Goal: Task Accomplishment & Management: Complete application form

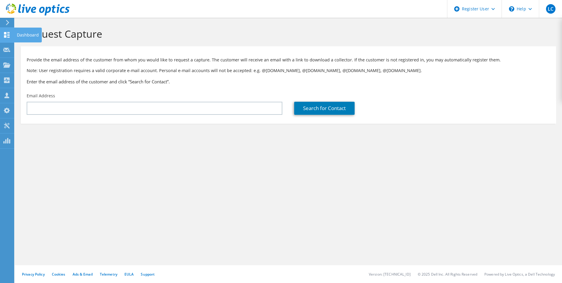
click at [9, 34] on use at bounding box center [7, 35] width 6 height 6
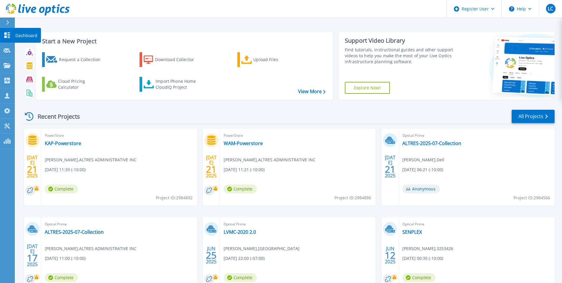
click at [6, 34] on icon at bounding box center [7, 35] width 6 height 6
click at [7, 47] on link "Request Capture Request Capture" at bounding box center [7, 50] width 15 height 15
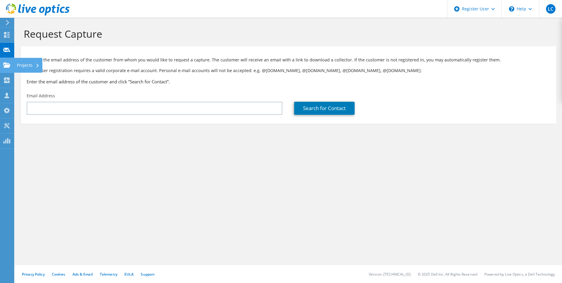
click at [9, 64] on use at bounding box center [6, 64] width 7 height 5
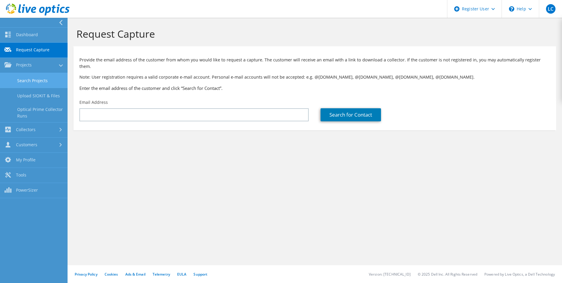
click at [36, 77] on link "Search Projects" at bounding box center [34, 80] width 68 height 15
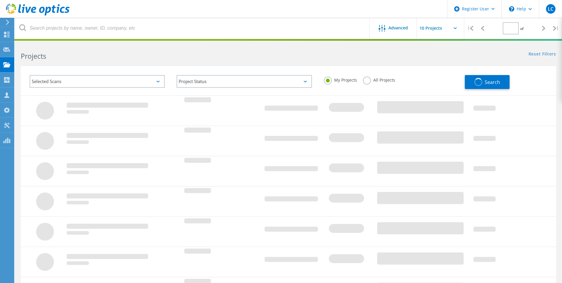
type input "1"
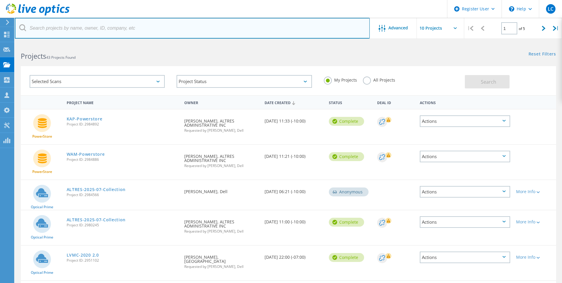
click at [122, 28] on input "text" at bounding box center [192, 28] width 355 height 21
paste input "martin.hall@masterelectronics.com"
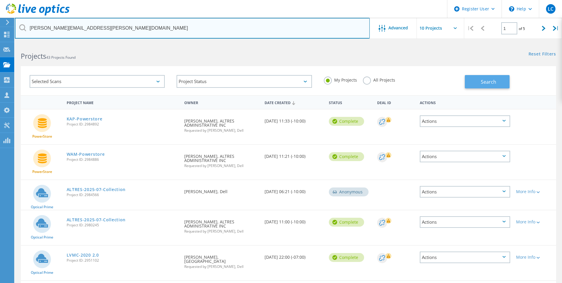
type input "martin.hall@masterelectronics.com"
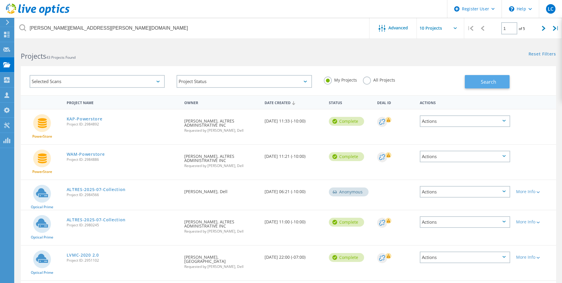
click at [477, 79] on button "Search" at bounding box center [487, 81] width 45 height 13
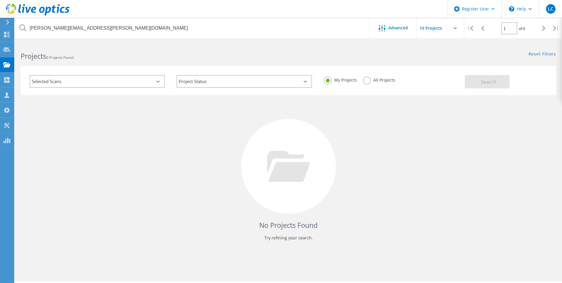
click at [372, 81] on label "All Projects" at bounding box center [379, 79] width 32 height 6
click at [0, 0] on input "All Projects" at bounding box center [0, 0] width 0 height 0
click at [137, 81] on div "Selected Scans" at bounding box center [97, 81] width 135 height 13
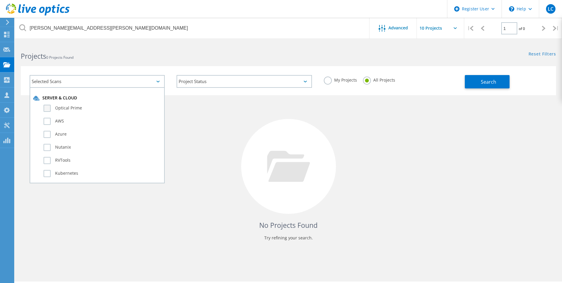
click at [93, 105] on label "Optical Prime" at bounding box center [103, 108] width 118 height 7
click at [0, 0] on input "Optical Prime" at bounding box center [0, 0] width 0 height 0
click at [500, 79] on button "Search" at bounding box center [487, 81] width 45 height 13
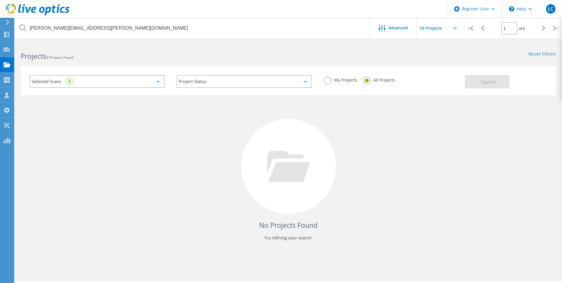
click at [156, 81] on icon at bounding box center [157, 82] width 3 height 2
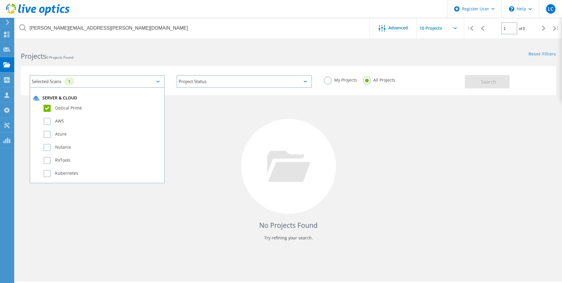
click at [76, 108] on label "Optical Prime" at bounding box center [103, 108] width 118 height 7
click at [0, 0] on input "Optical Prime" at bounding box center [0, 0] width 0 height 0
click at [327, 80] on label "My Projects" at bounding box center [340, 79] width 33 height 6
click at [0, 0] on input "My Projects" at bounding box center [0, 0] width 0 height 0
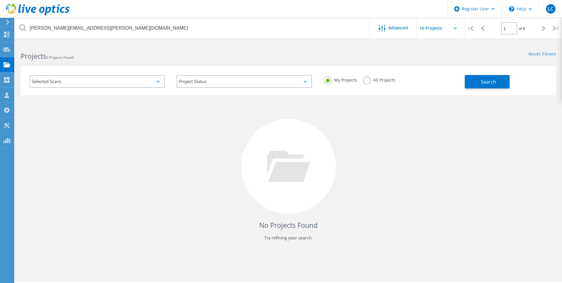
click at [363, 81] on label "All Projects" at bounding box center [379, 79] width 32 height 6
click at [0, 0] on input "All Projects" at bounding box center [0, 0] width 0 height 0
click at [7, 64] on icon at bounding box center [6, 65] width 7 height 6
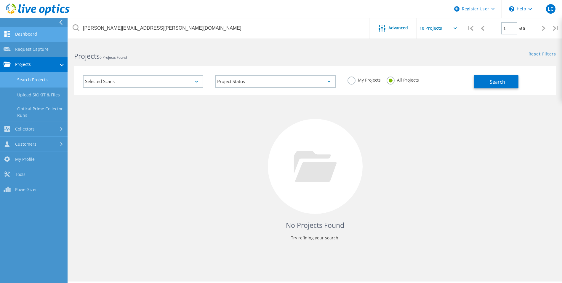
click at [28, 37] on link "Dashboard" at bounding box center [34, 34] width 68 height 15
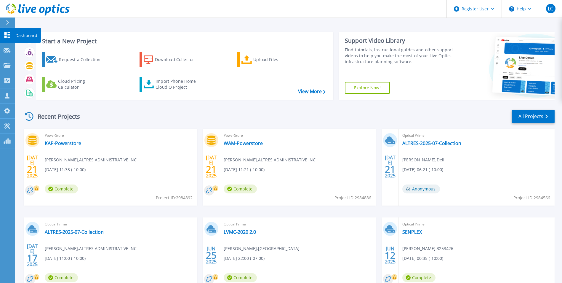
click at [8, 36] on icon at bounding box center [7, 35] width 6 height 6
click at [8, 22] on icon at bounding box center [7, 22] width 3 height 5
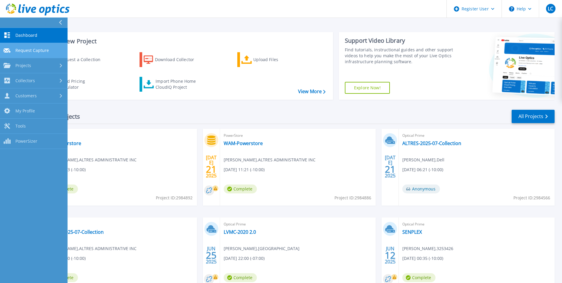
click at [29, 52] on span "Request Capture" at bounding box center [31, 50] width 33 height 5
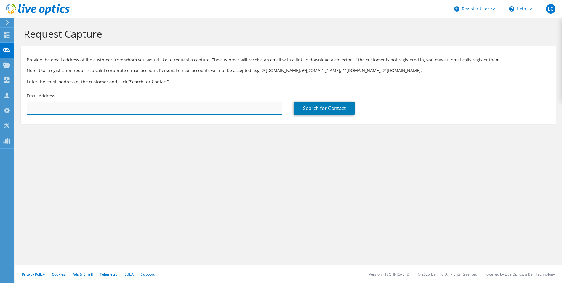
click at [211, 107] on input "text" at bounding box center [155, 108] width 256 height 13
type input "[PERSON_NAME][EMAIL_ADDRESS][PERSON_NAME][DOMAIN_NAME]"
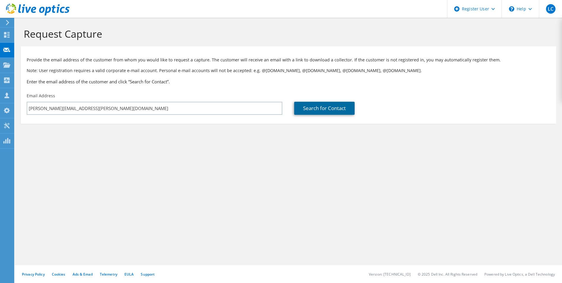
click at [317, 108] on link "Search for Contact" at bounding box center [324, 108] width 60 height 13
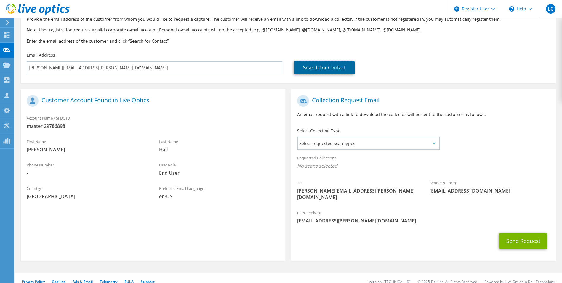
scroll to position [41, 0]
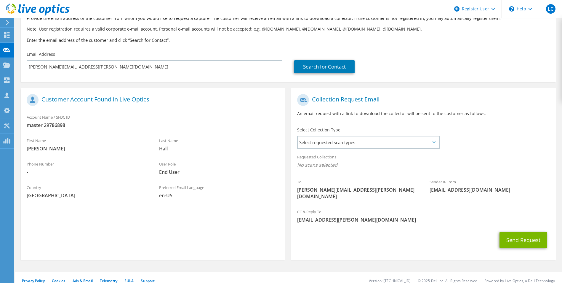
click at [59, 125] on span "master 29786898" at bounding box center [153, 125] width 253 height 7
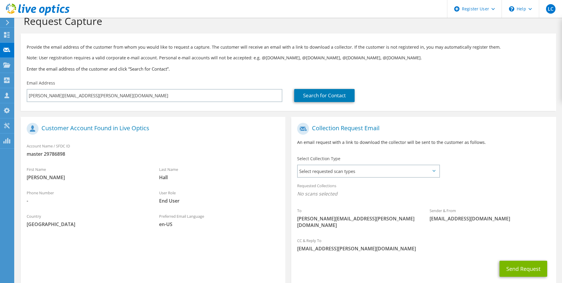
scroll to position [0, 0]
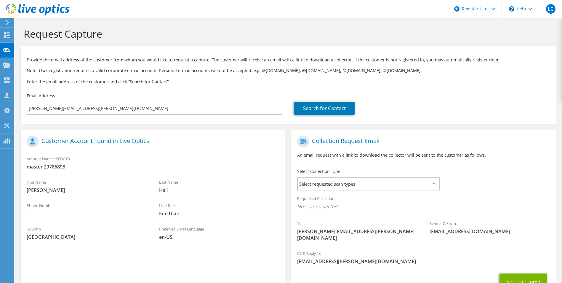
click at [72, 142] on h1 "Customer Account Found in Live Optics" at bounding box center [152, 141] width 250 height 12
click at [31, 140] on use at bounding box center [33, 141] width 12 height 12
click at [83, 142] on h1 "Customer Account Found in Live Optics" at bounding box center [152, 141] width 250 height 12
click at [319, 183] on span "Select requested scan types" at bounding box center [368, 184] width 141 height 12
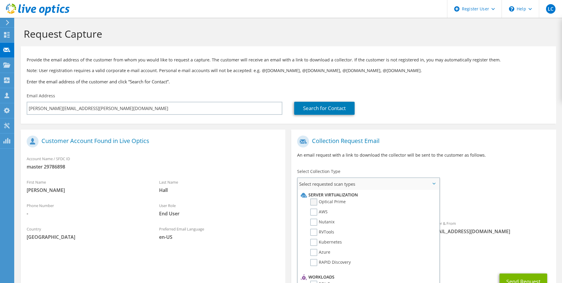
click at [329, 202] on label "Optical Prime" at bounding box center [328, 201] width 36 height 7
click at [0, 0] on input "Optical Prime" at bounding box center [0, 0] width 0 height 0
click at [339, 171] on label "Select Collection Type" at bounding box center [318, 171] width 43 height 6
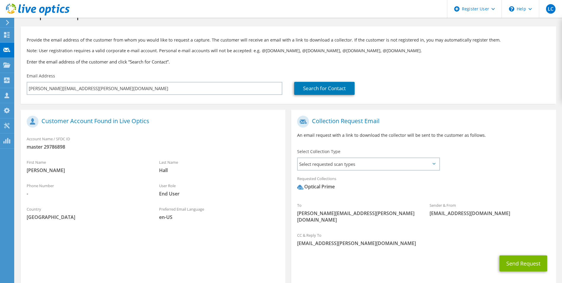
scroll to position [43, 0]
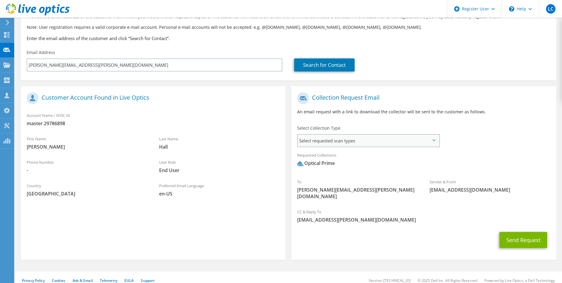
click at [337, 142] on span "Select requested scan types" at bounding box center [368, 141] width 141 height 12
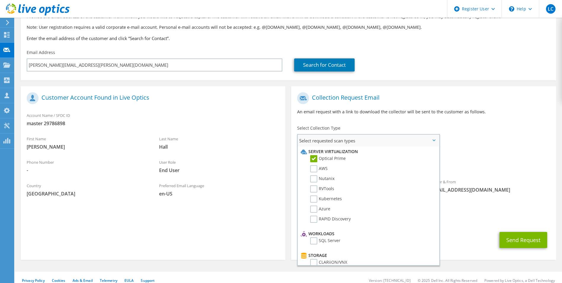
click at [335, 158] on label "Optical Prime" at bounding box center [328, 158] width 36 height 7
click at [0, 0] on input "Optical Prime" at bounding box center [0, 0] width 0 height 0
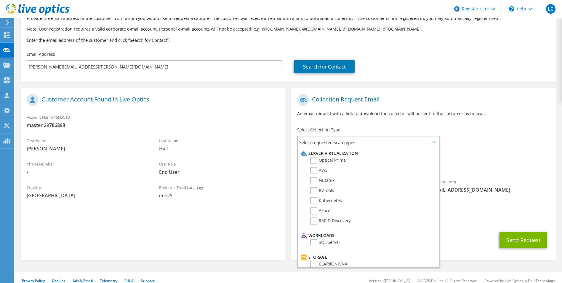
click at [498, 147] on div "To [PERSON_NAME][EMAIL_ADDRESS][PERSON_NAME][DOMAIN_NAME] Sender & From [EMAIL_…" at bounding box center [423, 148] width 265 height 114
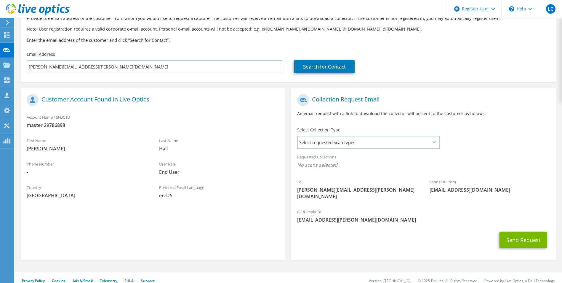
scroll to position [0, 0]
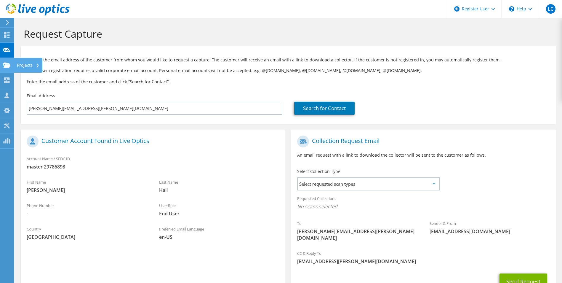
click at [9, 64] on use at bounding box center [6, 64] width 7 height 5
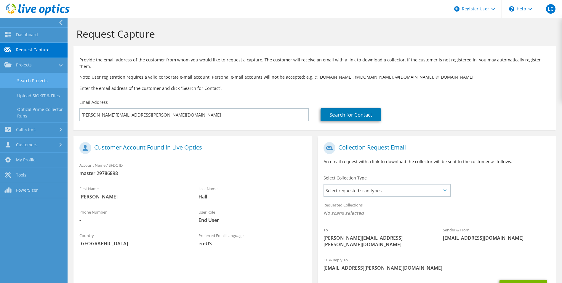
click at [44, 82] on link "Search Projects" at bounding box center [34, 80] width 68 height 15
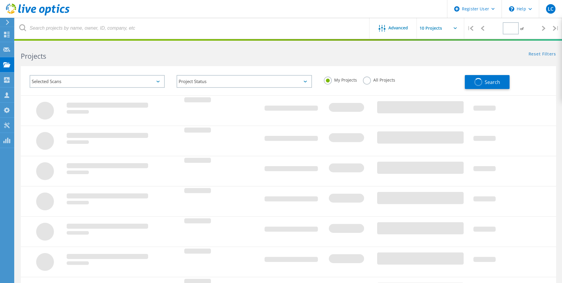
type input "1"
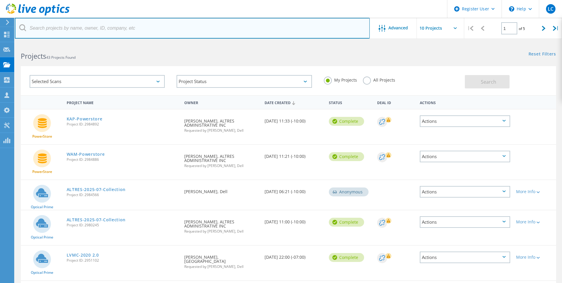
click at [132, 28] on input "text" at bounding box center [192, 28] width 355 height 21
type input "master distributors"
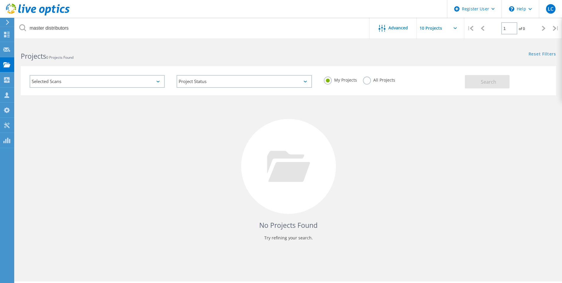
click at [363, 81] on div "My Projects All Projects" at bounding box center [391, 80] width 147 height 22
drag, startPoint x: 368, startPoint y: 79, endPoint x: 338, endPoint y: 63, distance: 33.3
click at [367, 78] on label "All Projects" at bounding box center [379, 79] width 32 height 6
click at [0, 0] on input "All Projects" at bounding box center [0, 0] width 0 height 0
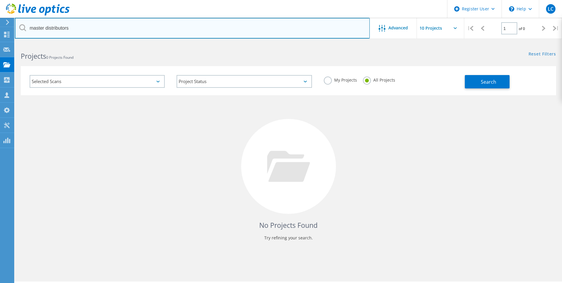
click at [286, 29] on input "master distributors" at bounding box center [192, 28] width 355 height 21
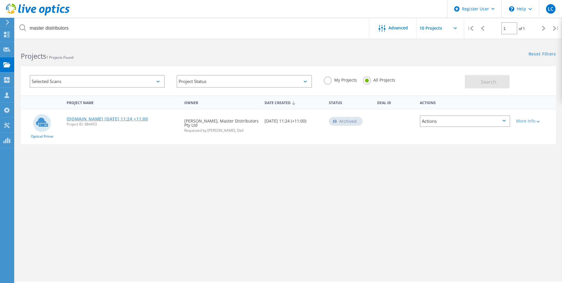
click at [120, 120] on link "esxihost-2.dobbingroup.com.au 2020-02-11 11:24 +11:00" at bounding box center [107, 119] width 81 height 4
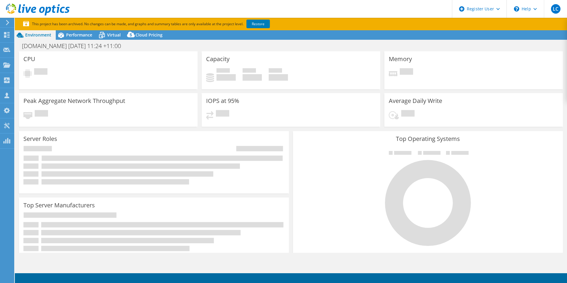
select select "USD"
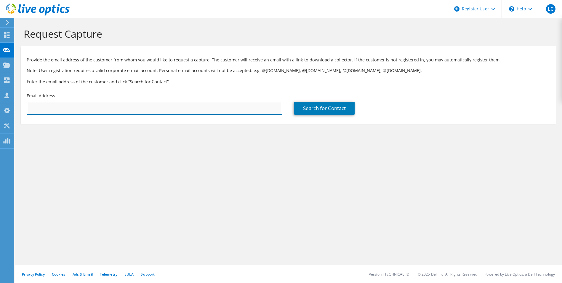
click at [93, 109] on input "text" at bounding box center [155, 108] width 256 height 13
type input "martin.hall@masterelectronics.com"
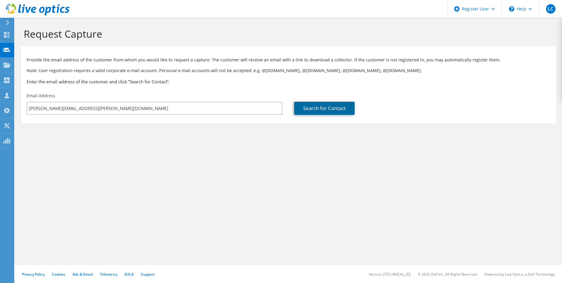
click at [331, 111] on link "Search for Contact" at bounding box center [324, 108] width 60 height 13
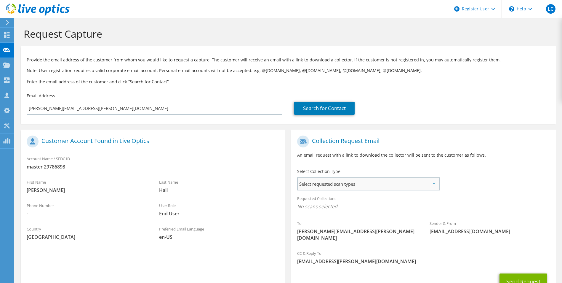
click at [361, 184] on span "Select requested scan types" at bounding box center [368, 184] width 141 height 12
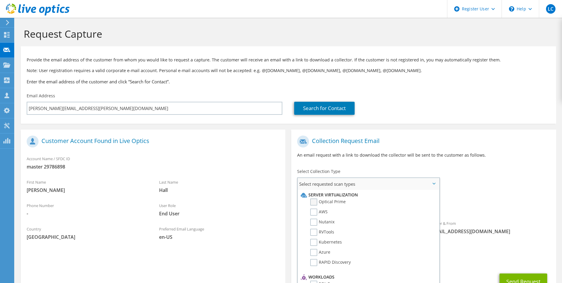
click at [330, 201] on label "Optical Prime" at bounding box center [328, 201] width 36 height 7
click at [0, 0] on input "Optical Prime" at bounding box center [0, 0] width 0 height 0
click at [540, 175] on div "To martin.hall@masterelectronics.com Sender & From liveoptics@liveoptics.com" at bounding box center [423, 190] width 265 height 116
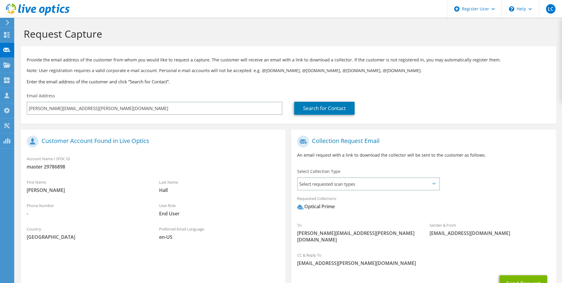
click at [60, 165] on span "master 29786898" at bounding box center [153, 166] width 253 height 7
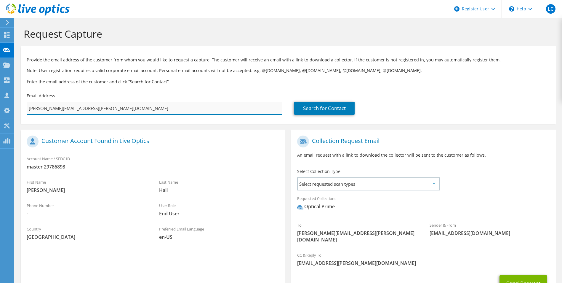
click at [212, 108] on input "martin.hall@masterelectronics.com" at bounding box center [155, 108] width 256 height 13
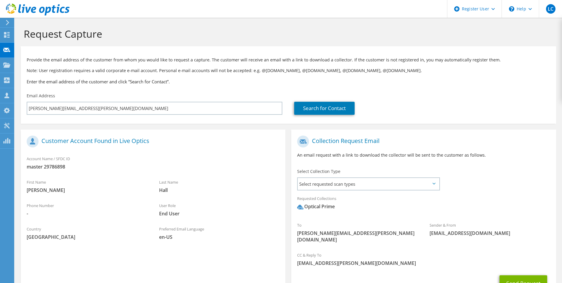
click at [221, 82] on h3 "Enter the email address of the customer and click “Search for Contact”." at bounding box center [289, 81] width 524 height 7
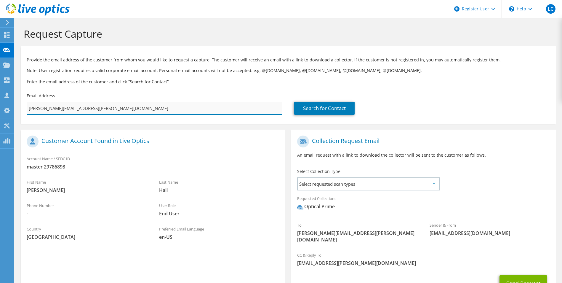
click at [193, 105] on input "martin.hall@masterelectronics.com" at bounding box center [155, 108] width 256 height 13
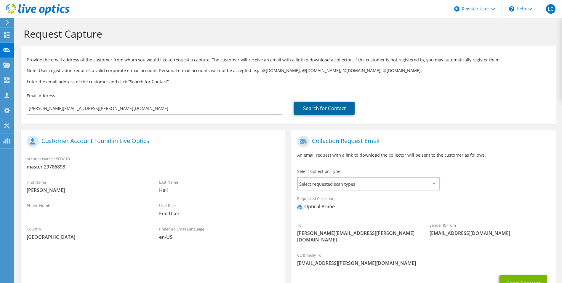
click at [320, 109] on link "Search for Contact" at bounding box center [324, 108] width 60 height 13
click at [314, 106] on link "Search for Contact" at bounding box center [324, 108] width 60 height 13
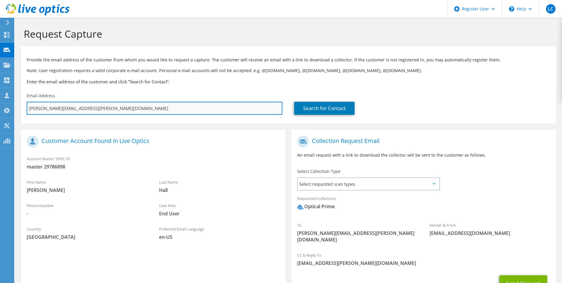
click at [215, 113] on input "martin.hall@masterelectronics.com" at bounding box center [155, 108] width 256 height 13
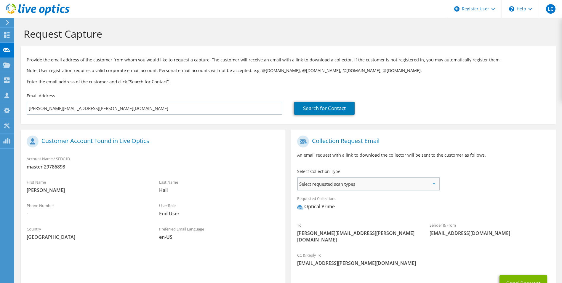
click at [352, 185] on span "Select requested scan types" at bounding box center [368, 184] width 141 height 12
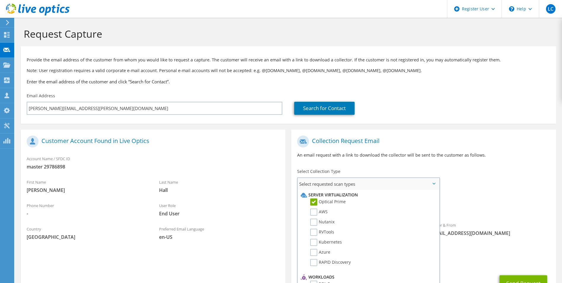
click at [343, 202] on label "Optical Prime" at bounding box center [328, 201] width 36 height 7
click at [0, 0] on input "Optical Prime" at bounding box center [0, 0] width 0 height 0
click at [432, 167] on div "Select Collection Type Select requested scan types Server Virtualization Optica…" at bounding box center [368, 178] width 154 height 27
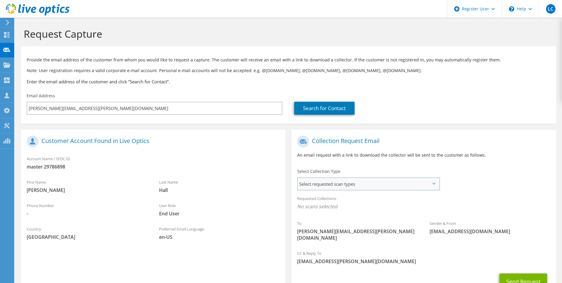
click at [331, 189] on span "Select requested scan types" at bounding box center [368, 184] width 141 height 12
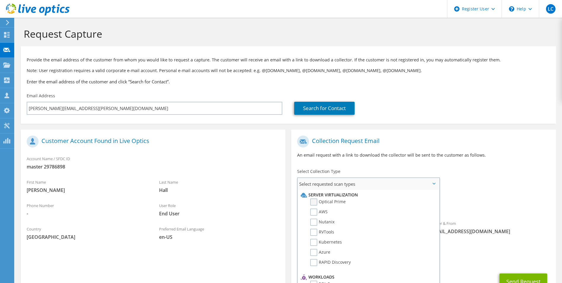
click at [312, 200] on label "Optical Prime" at bounding box center [328, 201] width 36 height 7
click at [0, 0] on input "Optical Prime" at bounding box center [0, 0] width 0 height 0
click at [385, 162] on div "Collection Request Email An email request with a link to download the collector…" at bounding box center [423, 148] width 265 height 33
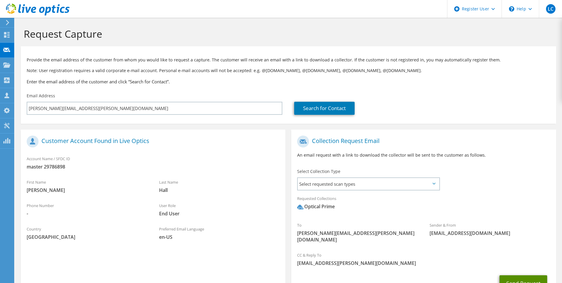
click at [525, 275] on button "Send Request" at bounding box center [524, 283] width 48 height 16
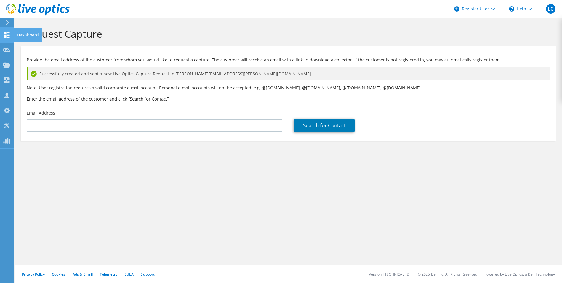
click at [6, 36] on use at bounding box center [7, 35] width 6 height 6
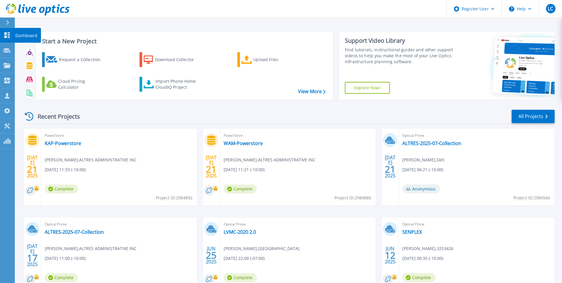
click at [8, 33] on icon at bounding box center [7, 35] width 7 height 6
click at [9, 34] on icon at bounding box center [7, 35] width 6 height 6
click at [9, 66] on icon at bounding box center [7, 65] width 7 height 5
click at [131, 113] on div "Recent Projects All Projects" at bounding box center [289, 116] width 532 height 15
click at [6, 36] on icon at bounding box center [7, 35] width 6 height 6
